Goal: Information Seeking & Learning: Learn about a topic

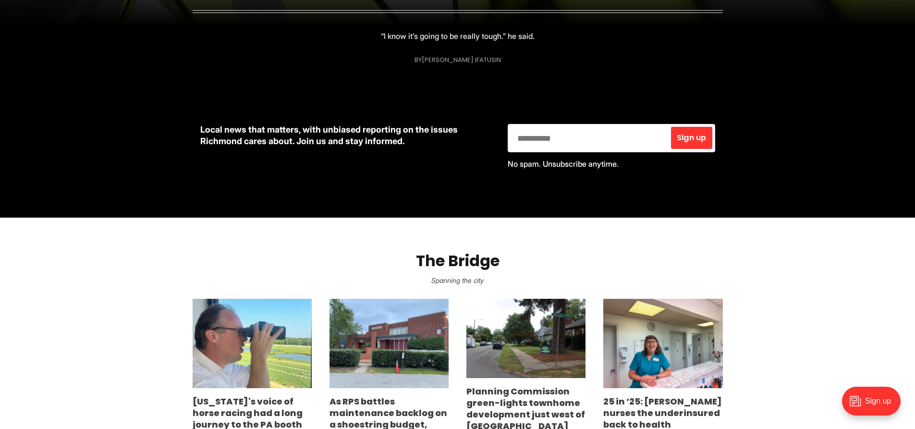
scroll to position [432, 0]
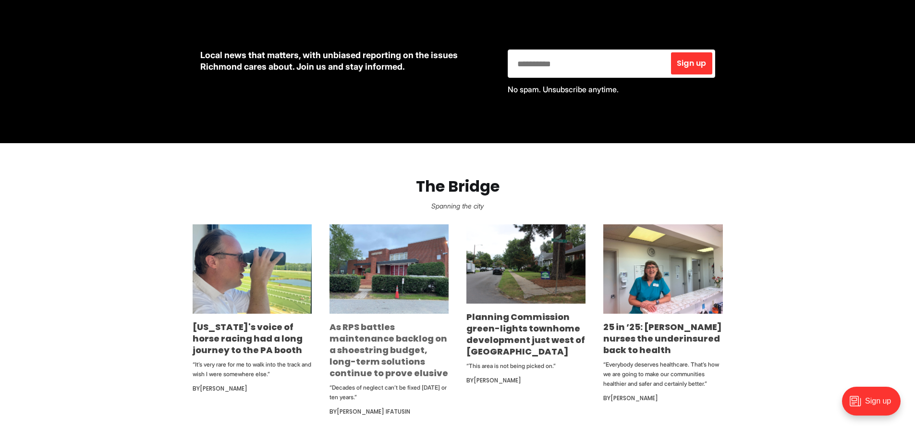
click at [383, 350] on link "As RPS battles maintenance backlog on a shoestring budget, long-term solutions …" at bounding box center [389, 350] width 119 height 58
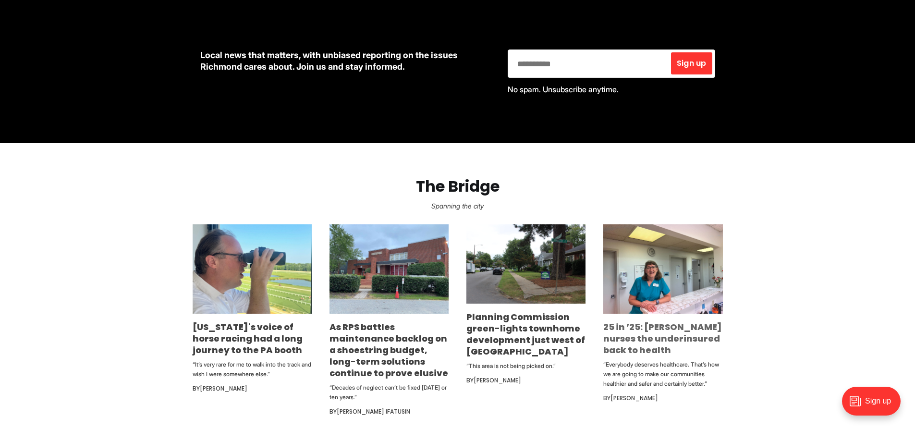
click at [630, 323] on link "25 in ’25: [PERSON_NAME] nurses the underinsured back to health" at bounding box center [662, 338] width 119 height 35
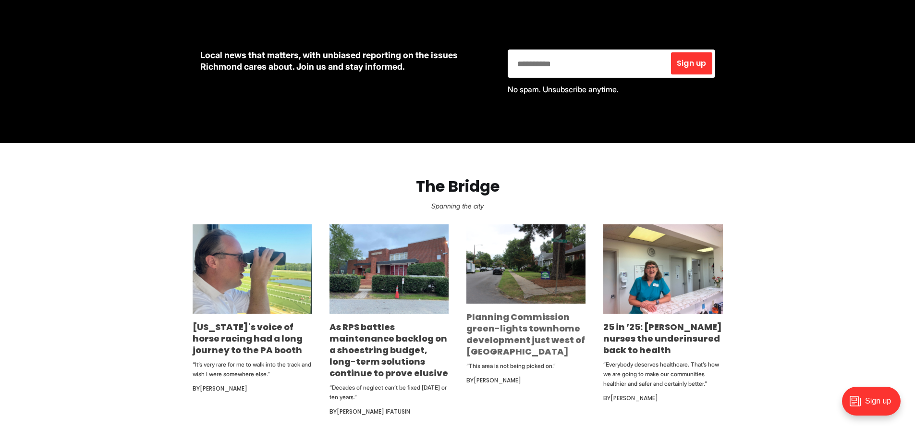
click at [507, 333] on link "Planning Commission green-lights townhome development just west of [GEOGRAPHIC_…" at bounding box center [526, 334] width 119 height 47
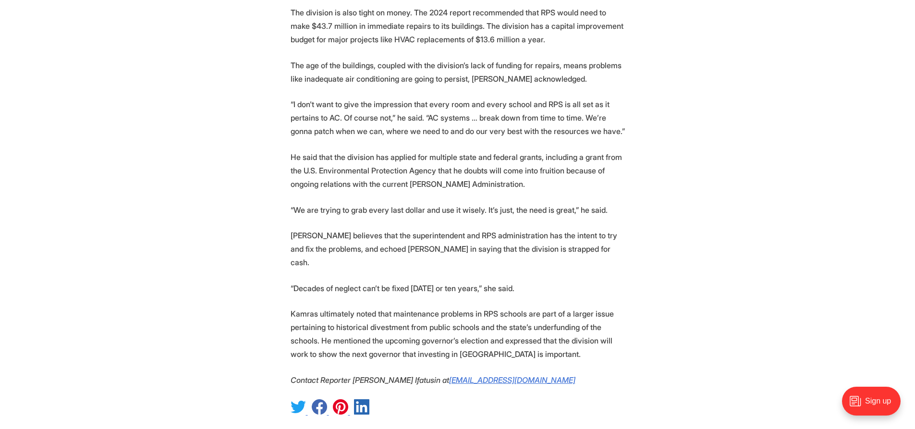
scroll to position [1970, 0]
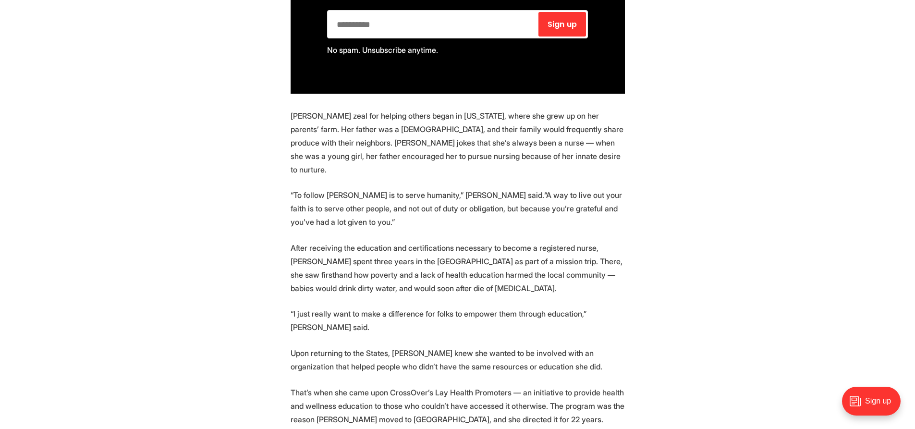
scroll to position [961, 0]
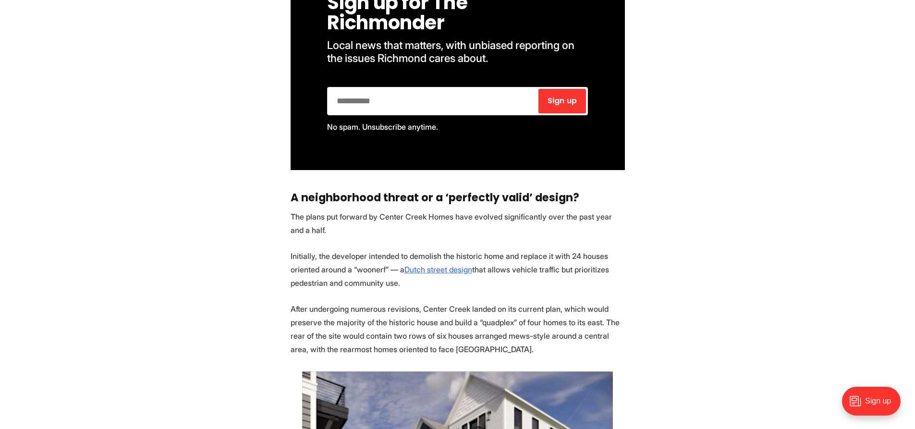
scroll to position [1633, 0]
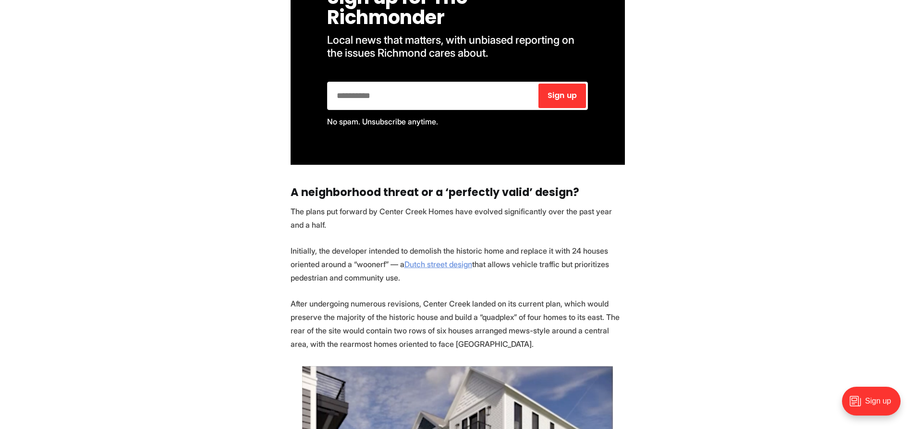
click at [419, 259] on u "Dutch street design" at bounding box center [439, 264] width 68 height 10
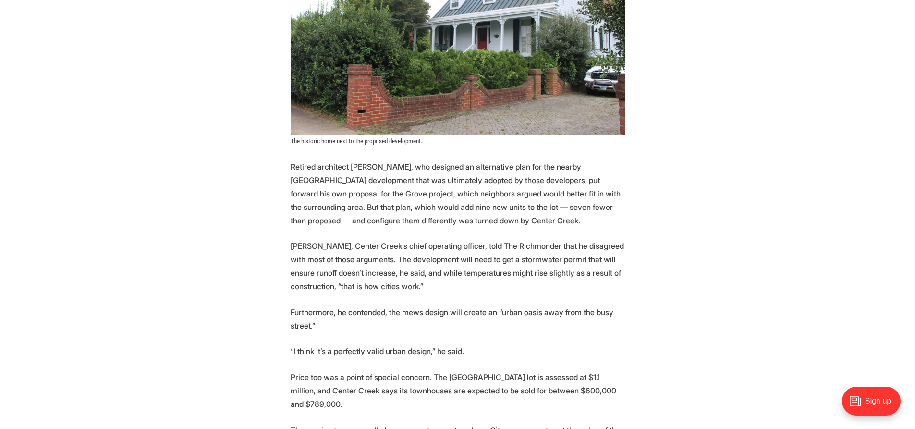
scroll to position [2498, 0]
